Goal: Find specific page/section: Find specific page/section

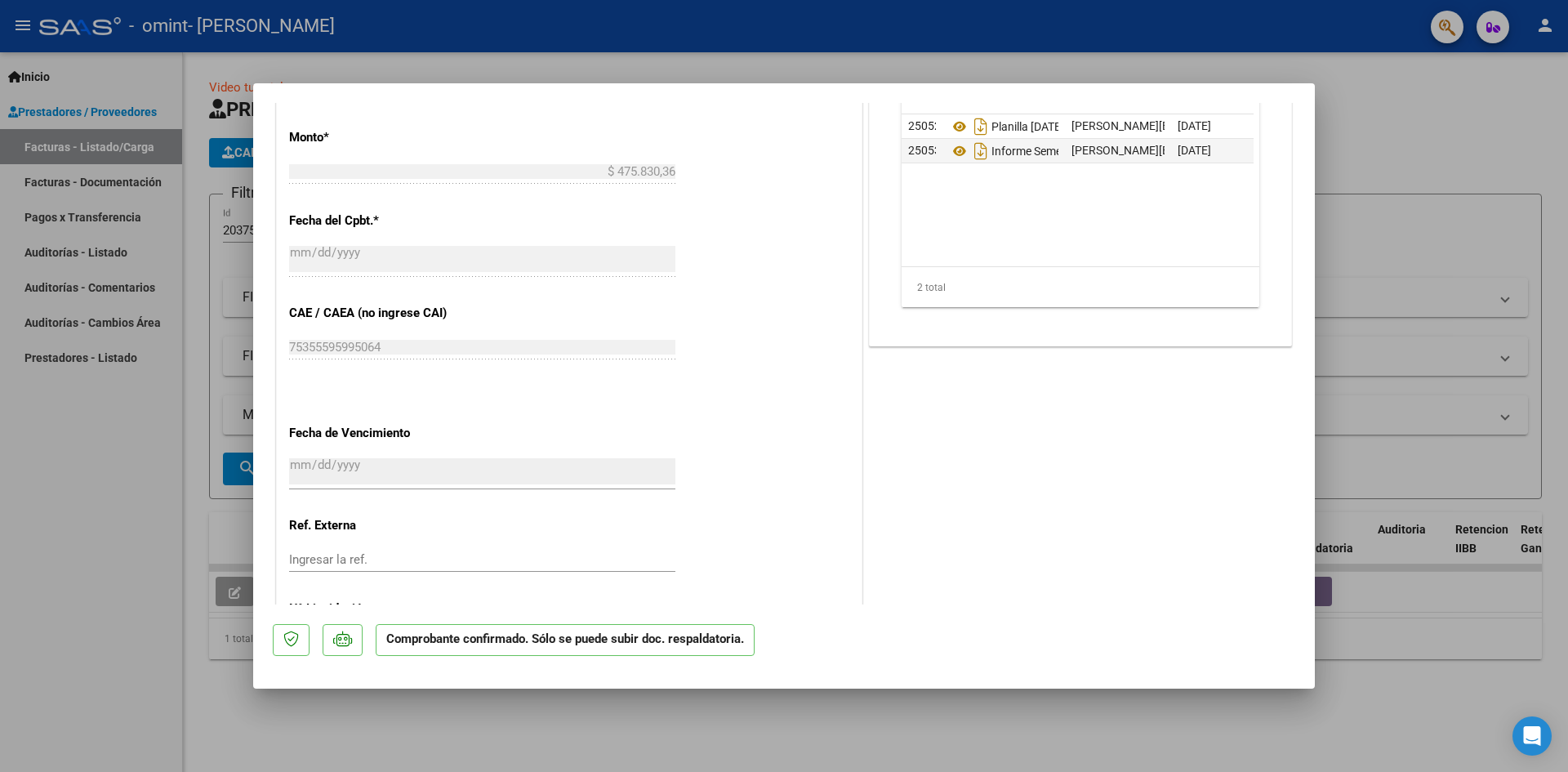
scroll to position [1049, 0]
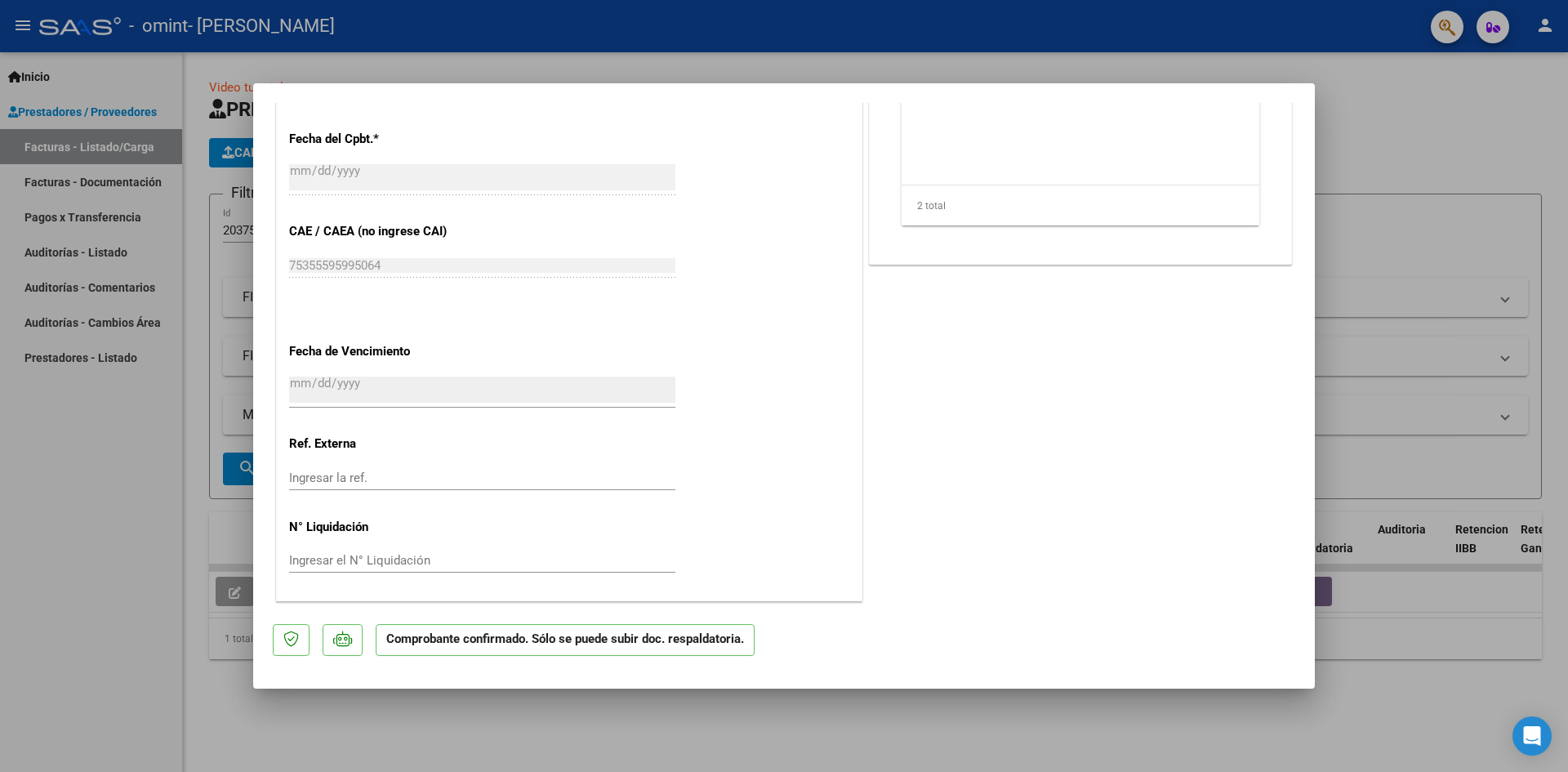
click at [1392, 463] on div at bounding box center [784, 386] width 1568 height 772
type input "$ 0,00"
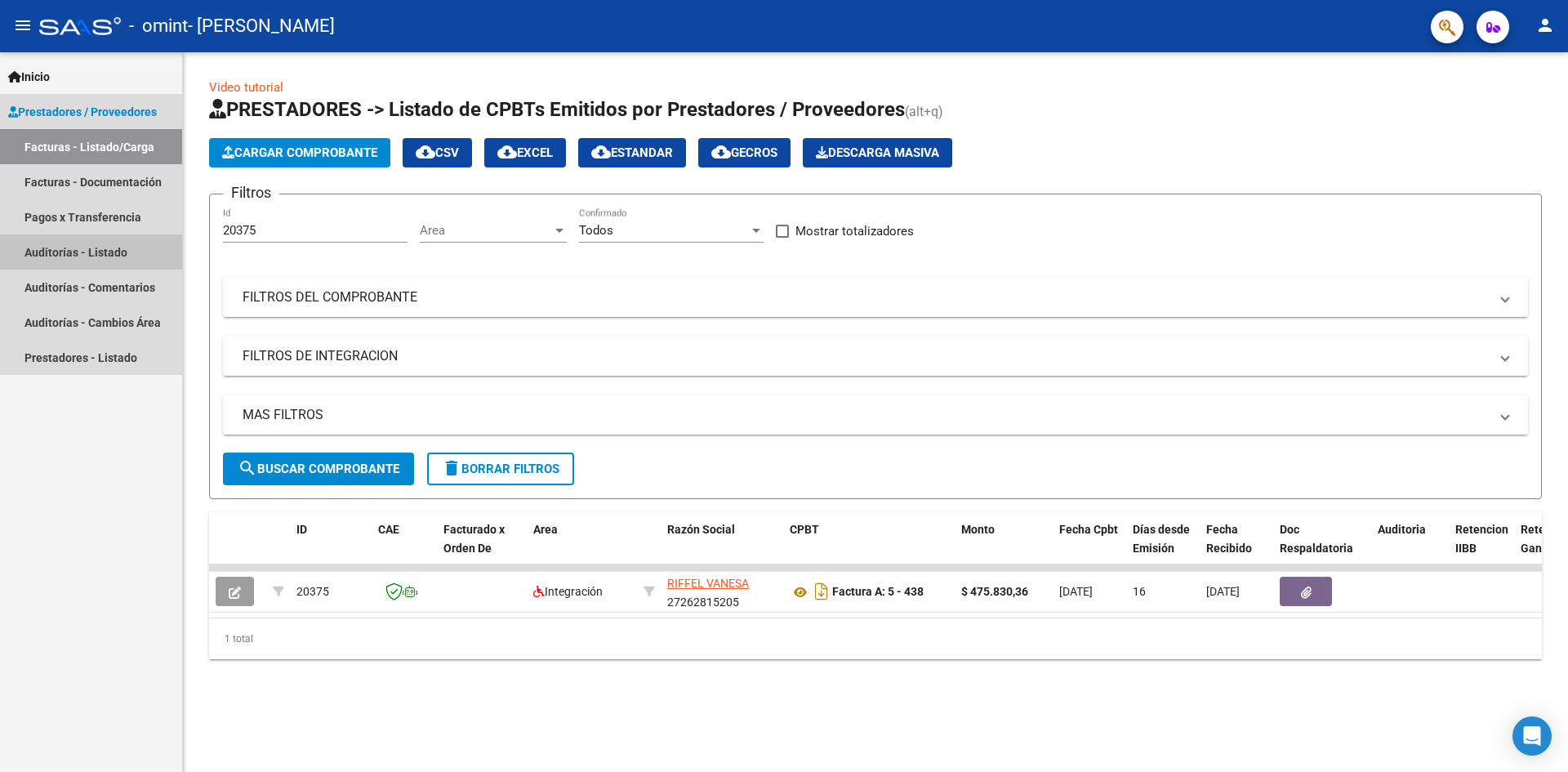
click at [94, 255] on link "Auditorías - Listado" at bounding box center [91, 252] width 182 height 35
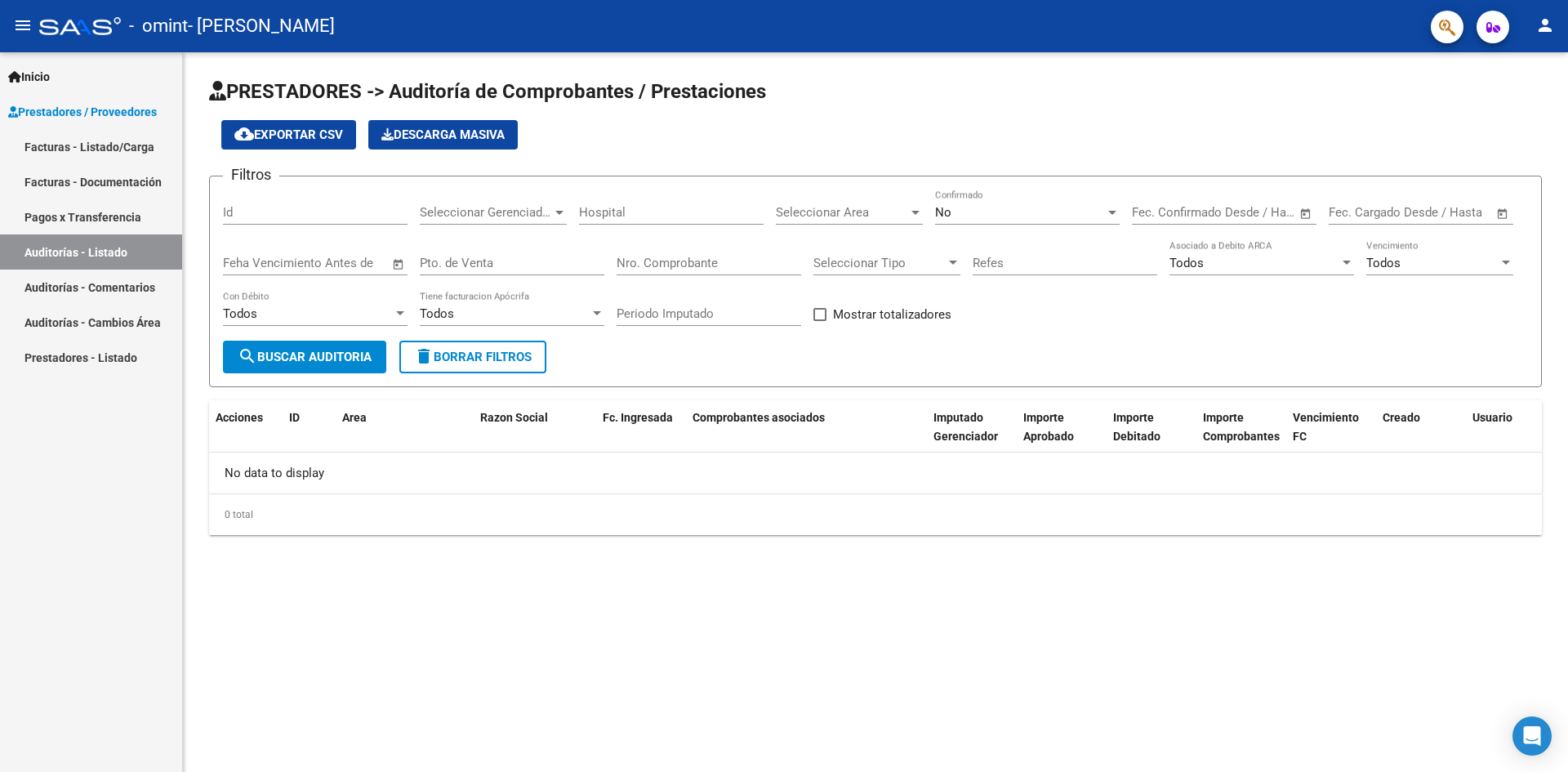
click at [72, 153] on link "Facturas - Listado/Carga" at bounding box center [91, 147] width 182 height 35
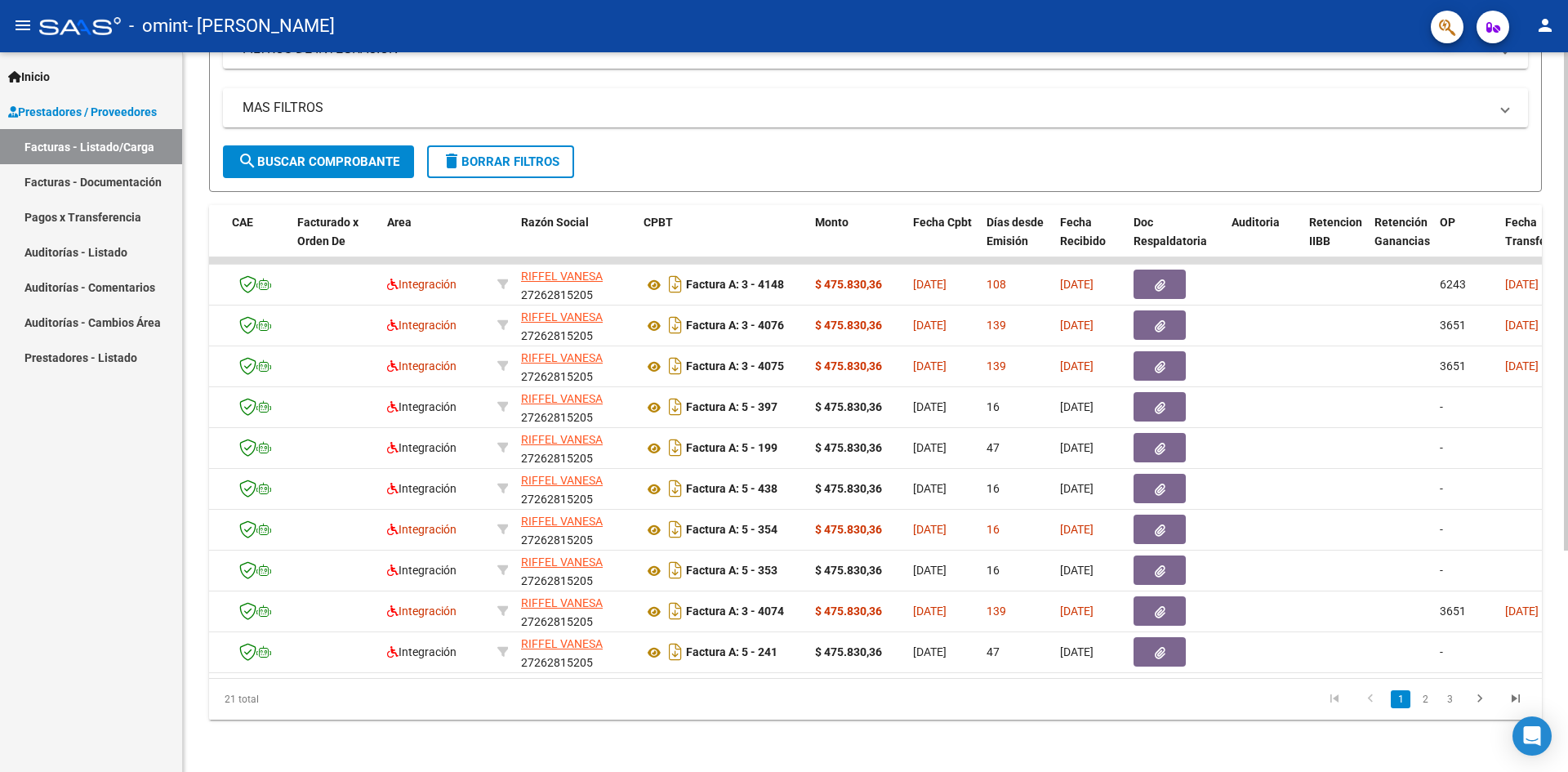
scroll to position [0, 24]
